Goal: Information Seeking & Learning: Learn about a topic

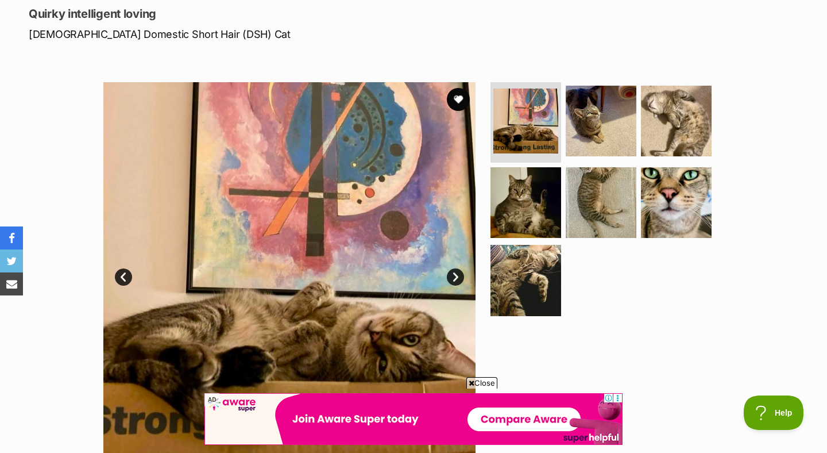
scroll to position [156, 0]
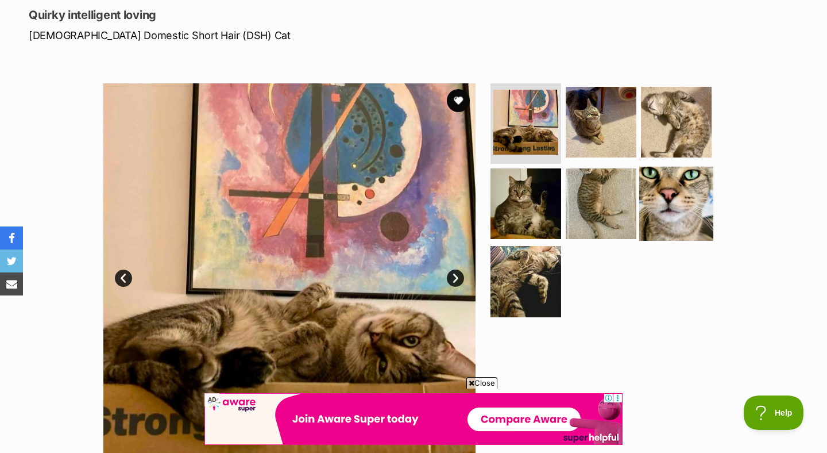
click at [675, 174] on img at bounding box center [677, 203] width 74 height 74
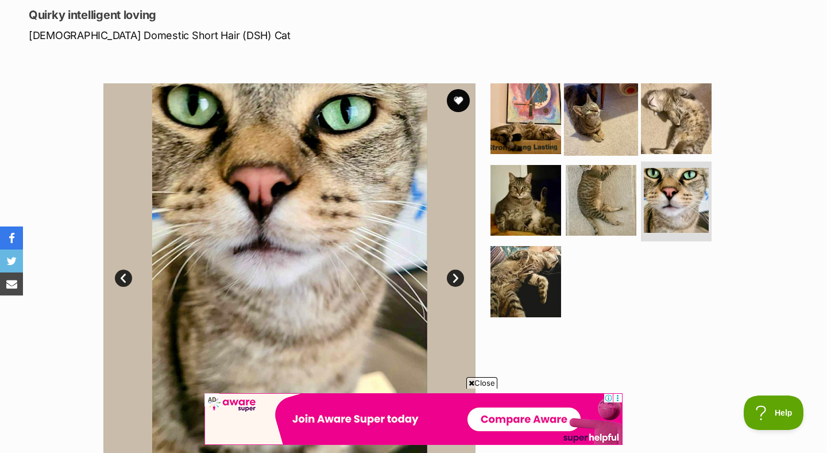
click at [592, 125] on img at bounding box center [601, 119] width 74 height 74
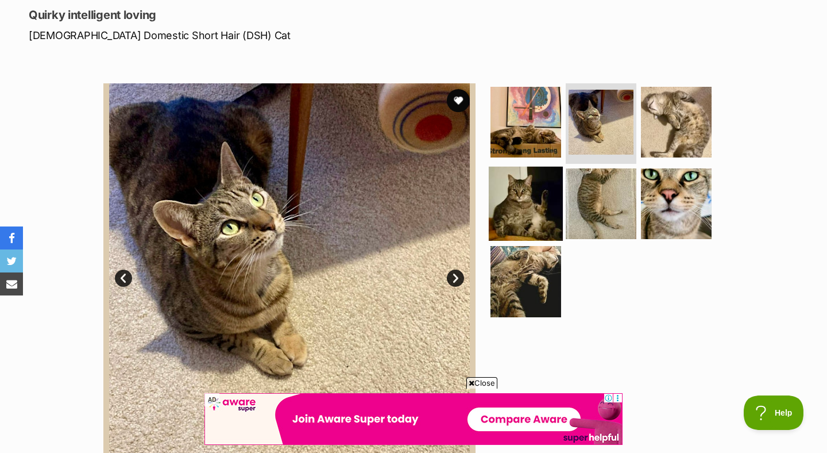
click at [519, 203] on img at bounding box center [526, 203] width 74 height 74
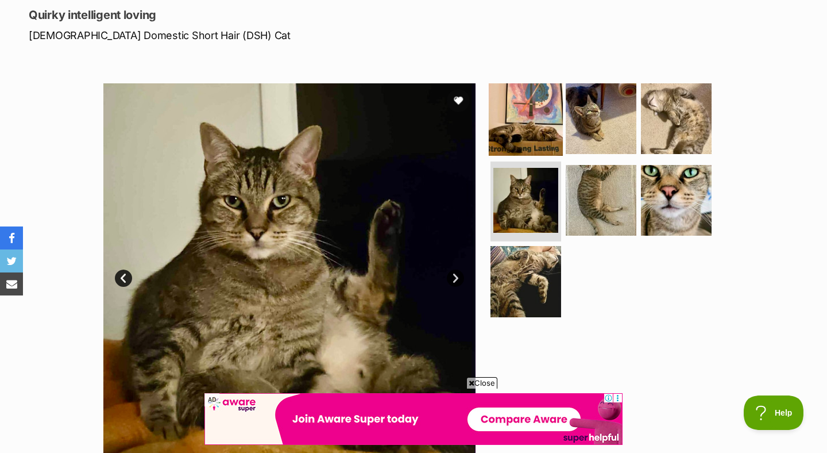
click at [531, 133] on img at bounding box center [526, 119] width 74 height 74
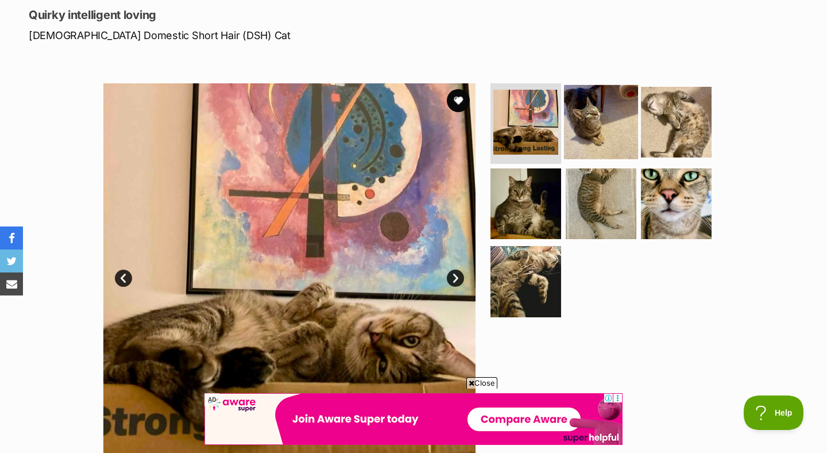
click at [590, 130] on img at bounding box center [601, 122] width 74 height 74
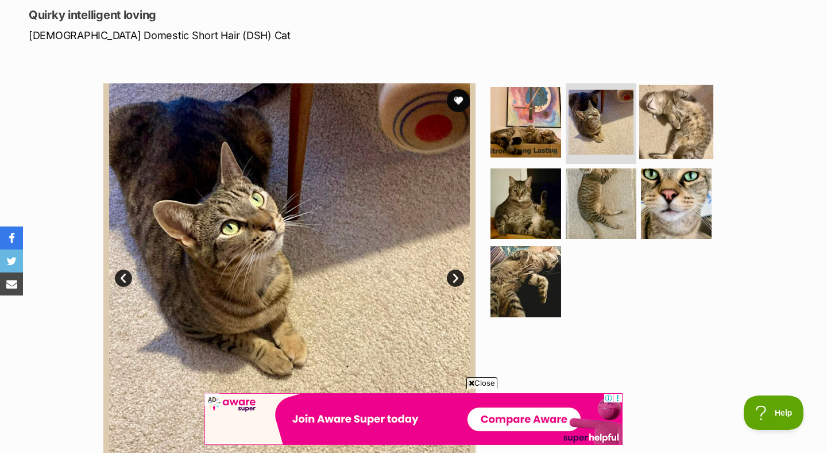
click at [658, 124] on img at bounding box center [677, 122] width 74 height 74
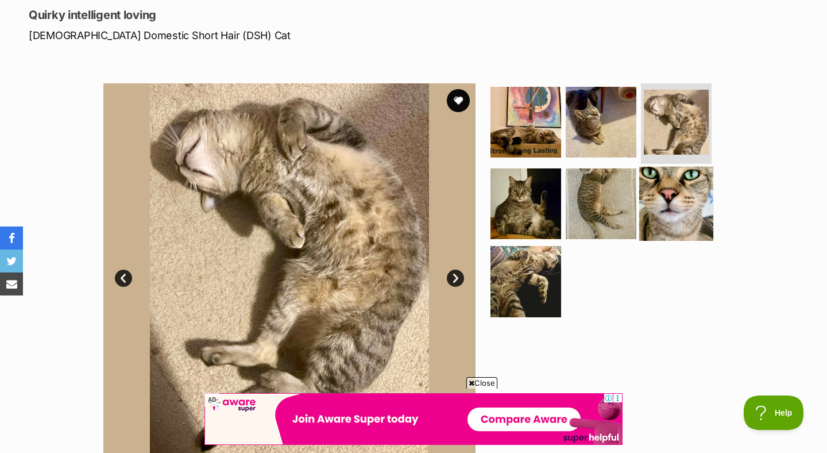
click at [671, 205] on img at bounding box center [677, 203] width 74 height 74
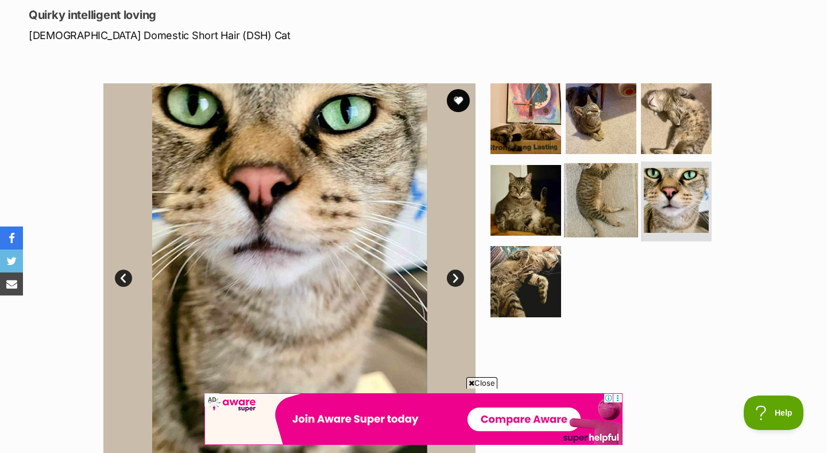
click at [591, 205] on img at bounding box center [601, 200] width 74 height 74
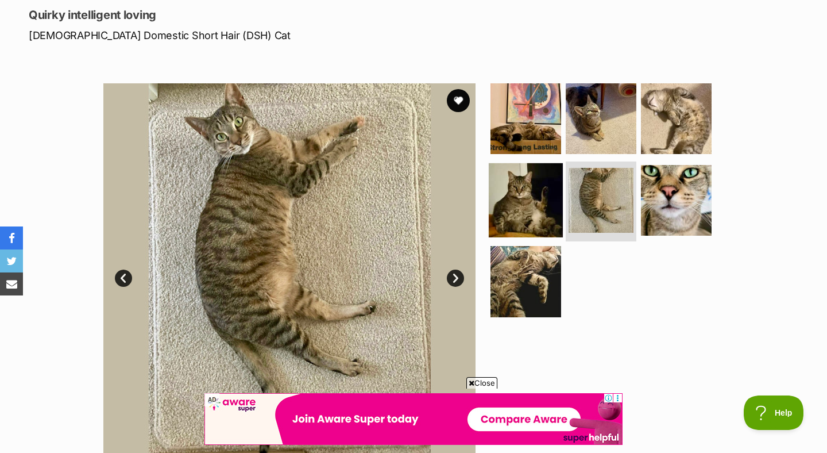
click at [514, 207] on img at bounding box center [526, 200] width 74 height 74
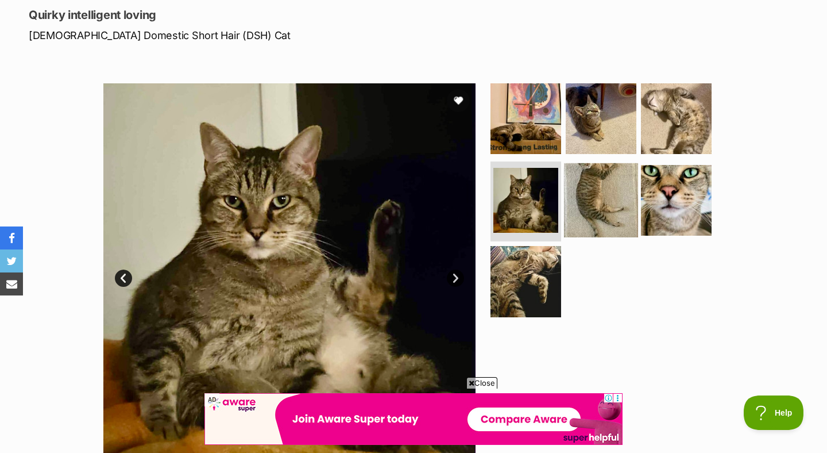
click at [597, 195] on img at bounding box center [601, 200] width 74 height 74
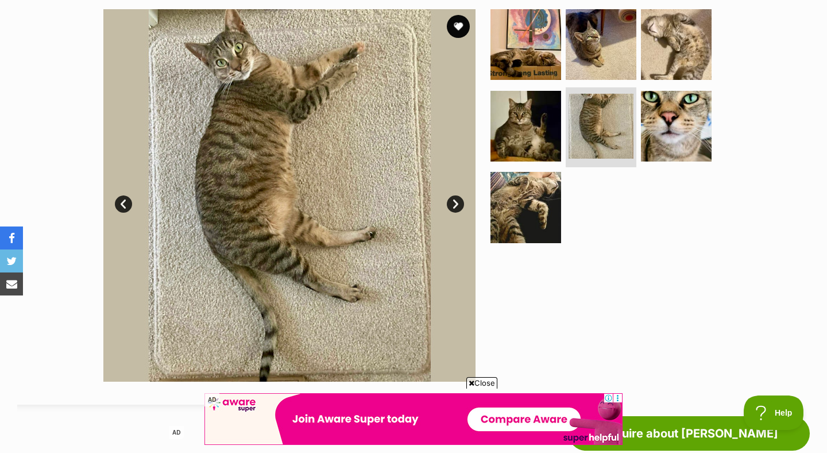
scroll to position [234, 0]
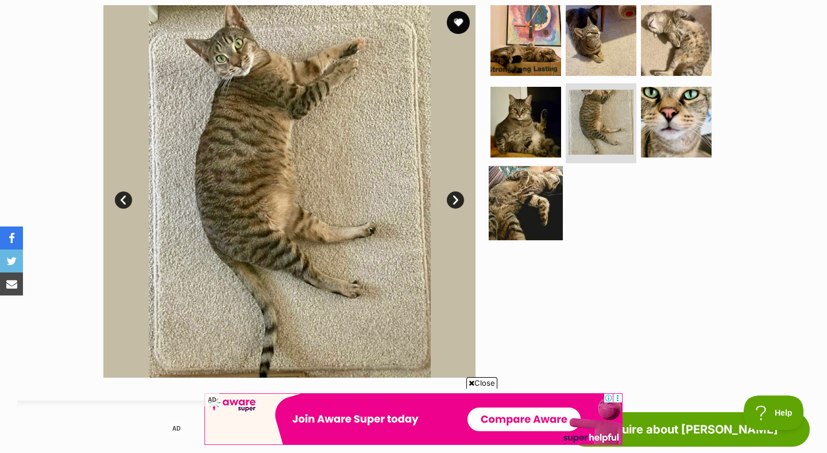
click at [525, 205] on img at bounding box center [526, 203] width 74 height 74
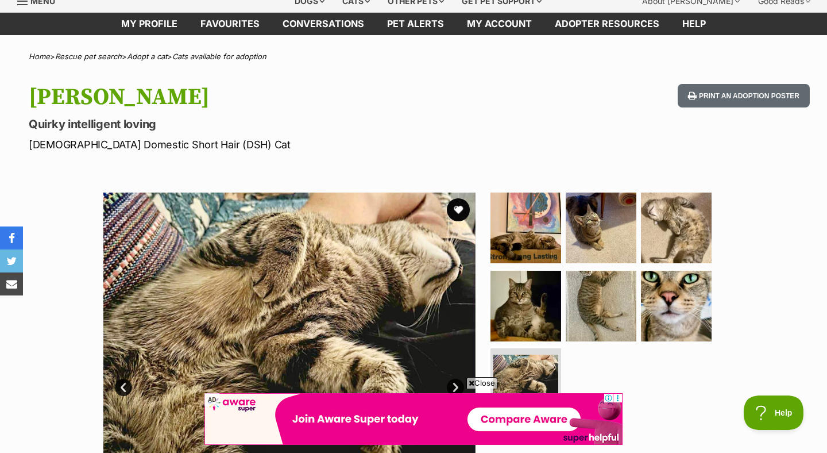
scroll to position [39, 0]
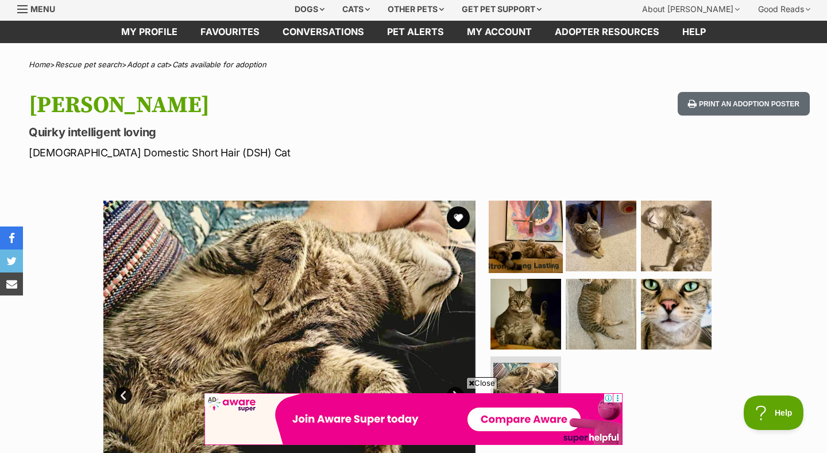
click at [521, 245] on img at bounding box center [526, 236] width 74 height 74
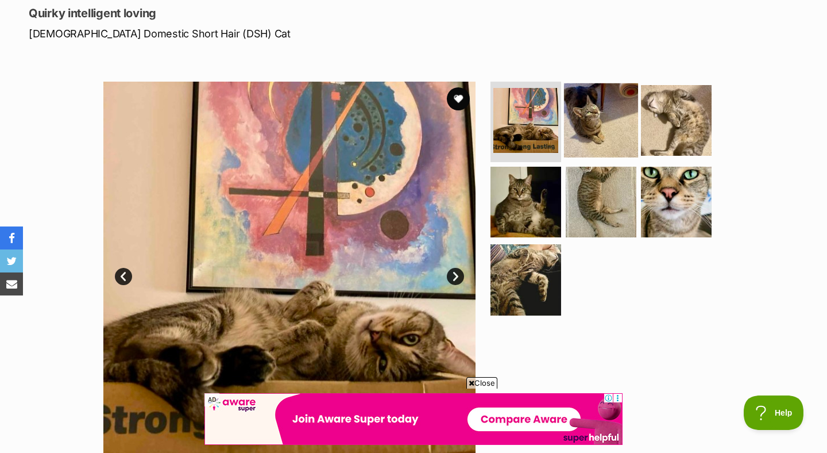
scroll to position [155, 0]
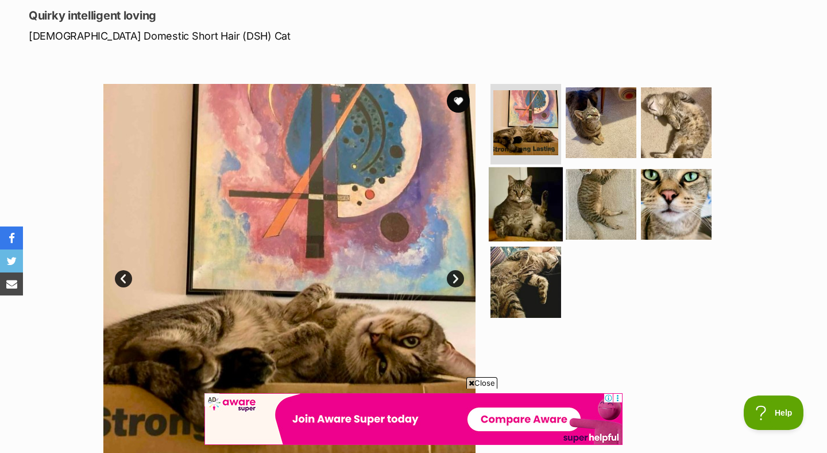
click at [521, 189] on img at bounding box center [526, 204] width 74 height 74
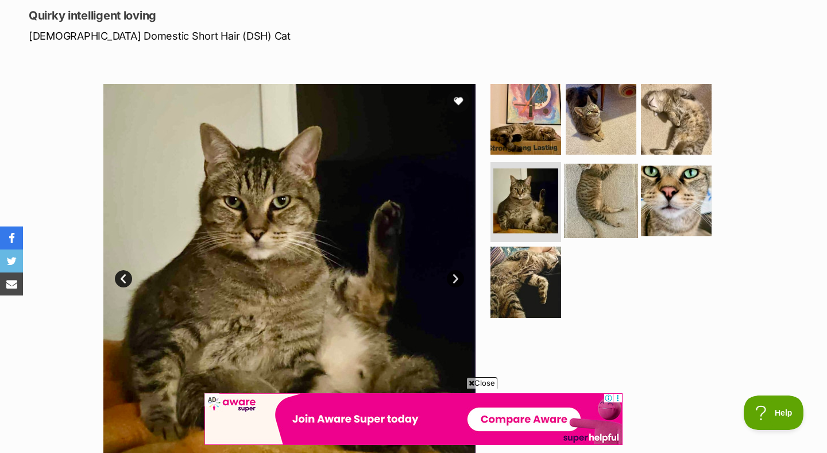
click at [595, 197] on img at bounding box center [601, 200] width 74 height 74
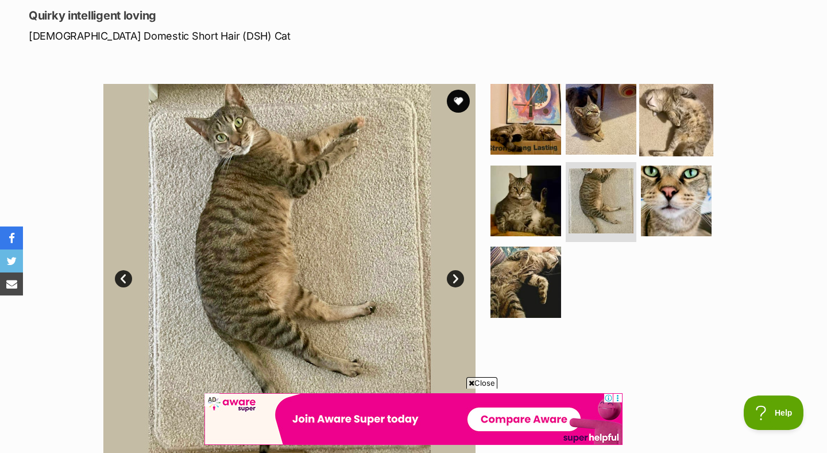
click at [694, 139] on img at bounding box center [677, 119] width 74 height 74
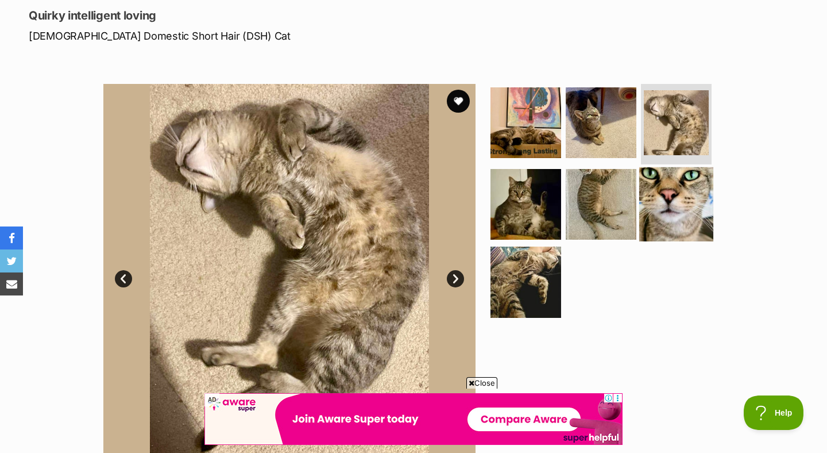
click at [677, 201] on img at bounding box center [677, 204] width 74 height 74
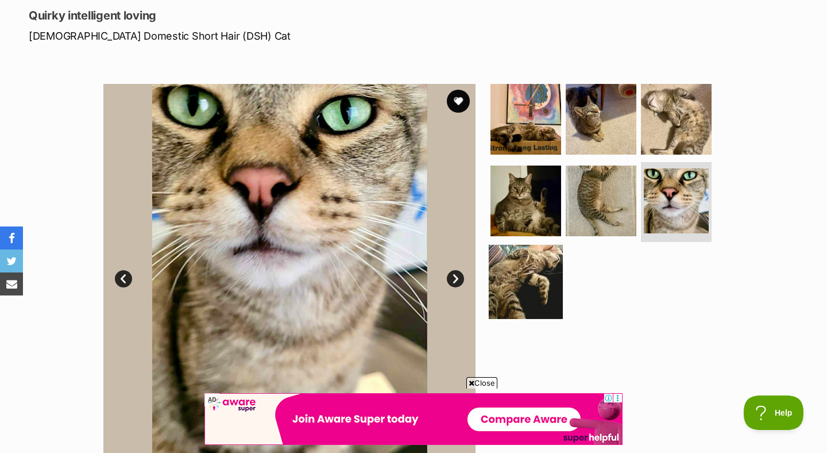
click at [521, 275] on img at bounding box center [526, 282] width 74 height 74
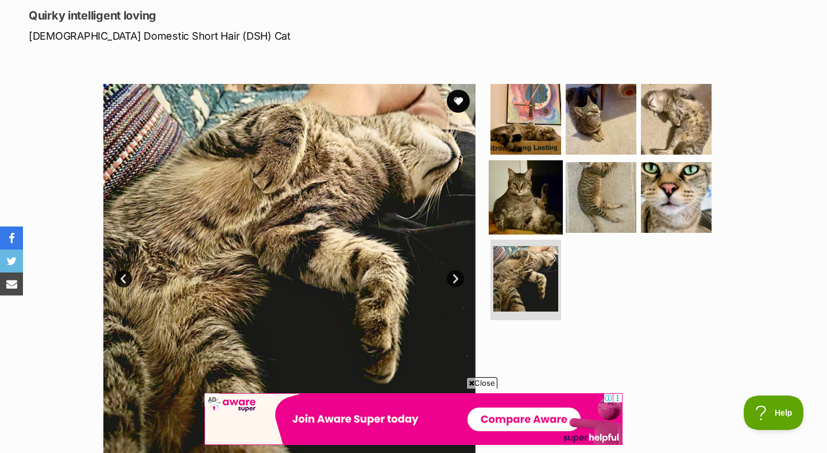
click at [523, 191] on img at bounding box center [526, 197] width 74 height 74
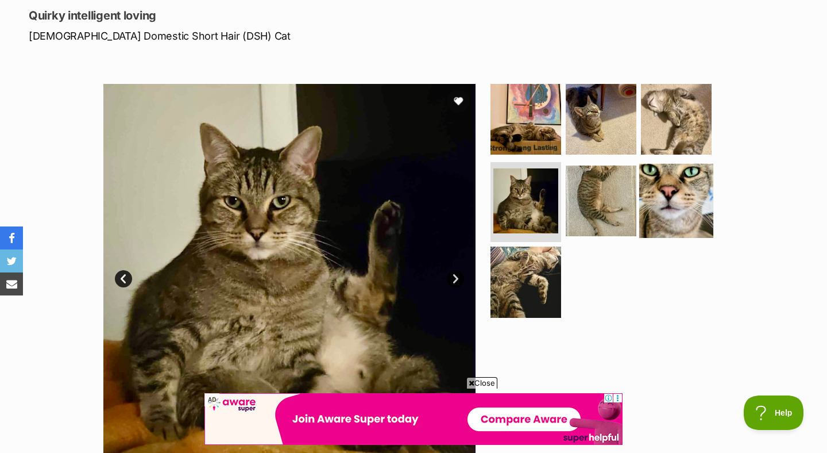
click at [688, 214] on img at bounding box center [677, 200] width 74 height 74
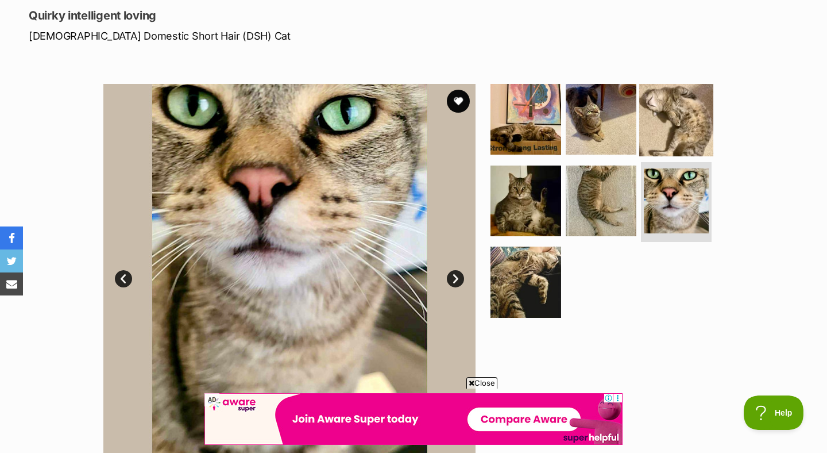
click at [672, 128] on img at bounding box center [677, 119] width 74 height 74
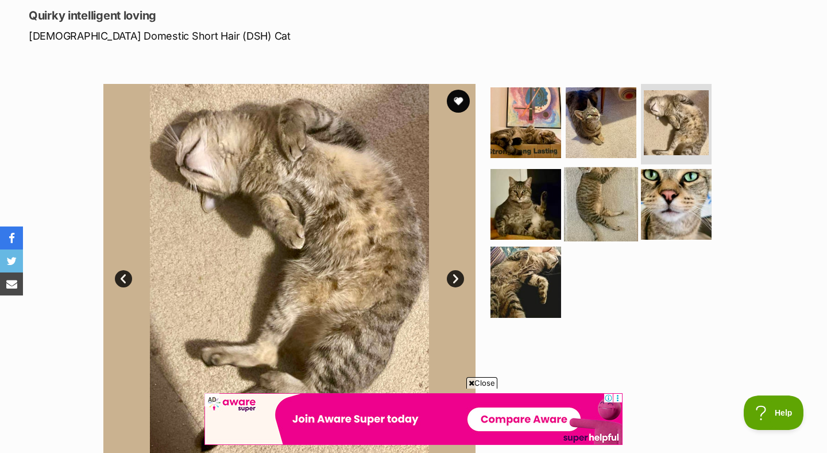
click at [599, 196] on img at bounding box center [601, 204] width 74 height 74
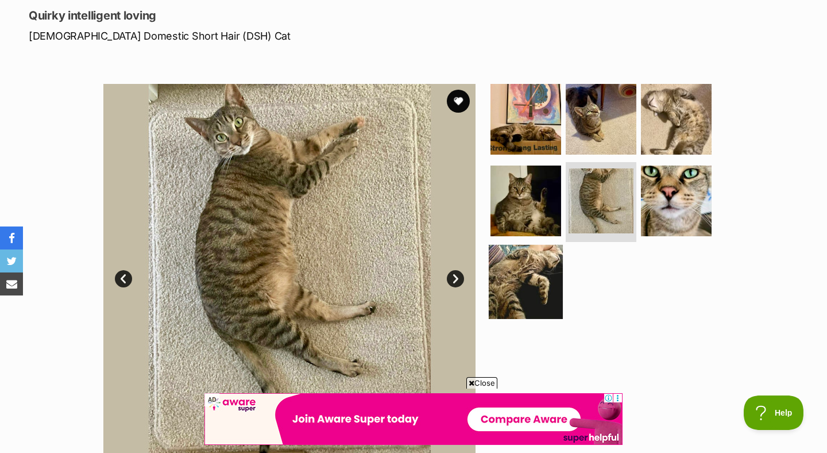
click at [498, 269] on img at bounding box center [526, 282] width 74 height 74
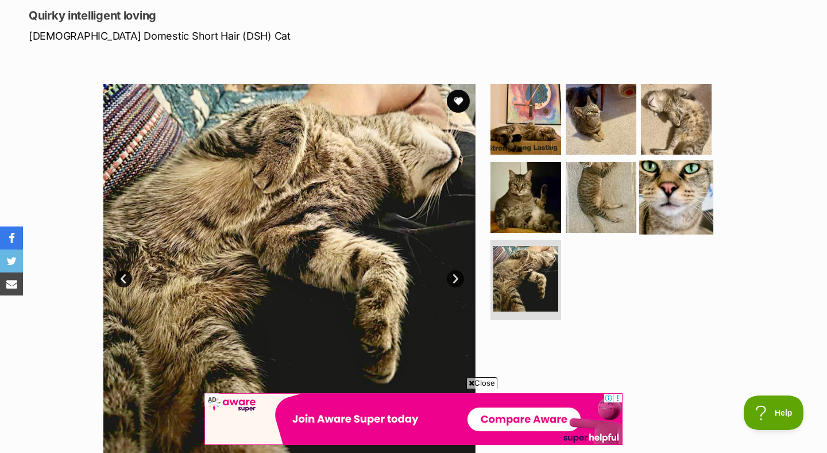
click at [663, 197] on img at bounding box center [677, 197] width 74 height 74
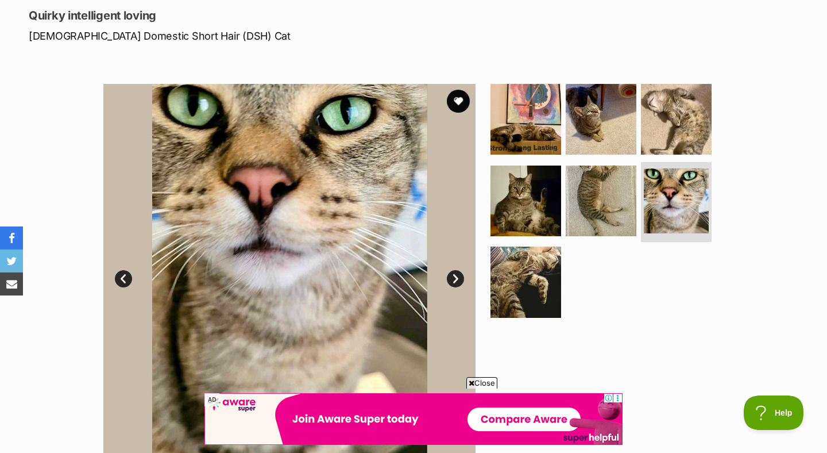
click at [459, 274] on link "Next" at bounding box center [455, 278] width 17 height 17
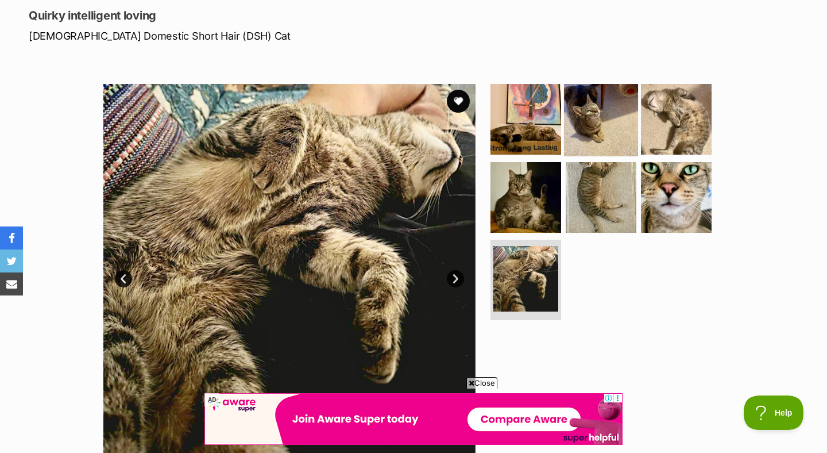
click at [584, 126] on img at bounding box center [601, 119] width 74 height 74
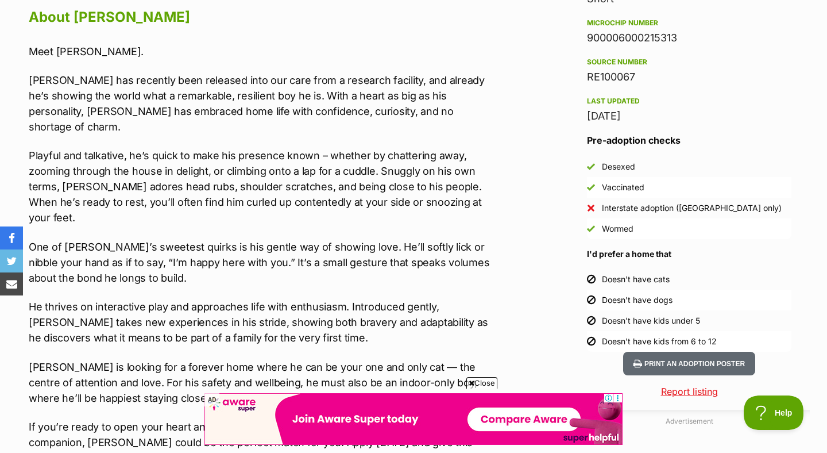
scroll to position [1020, 0]
